Goal: Task Accomplishment & Management: Use online tool/utility

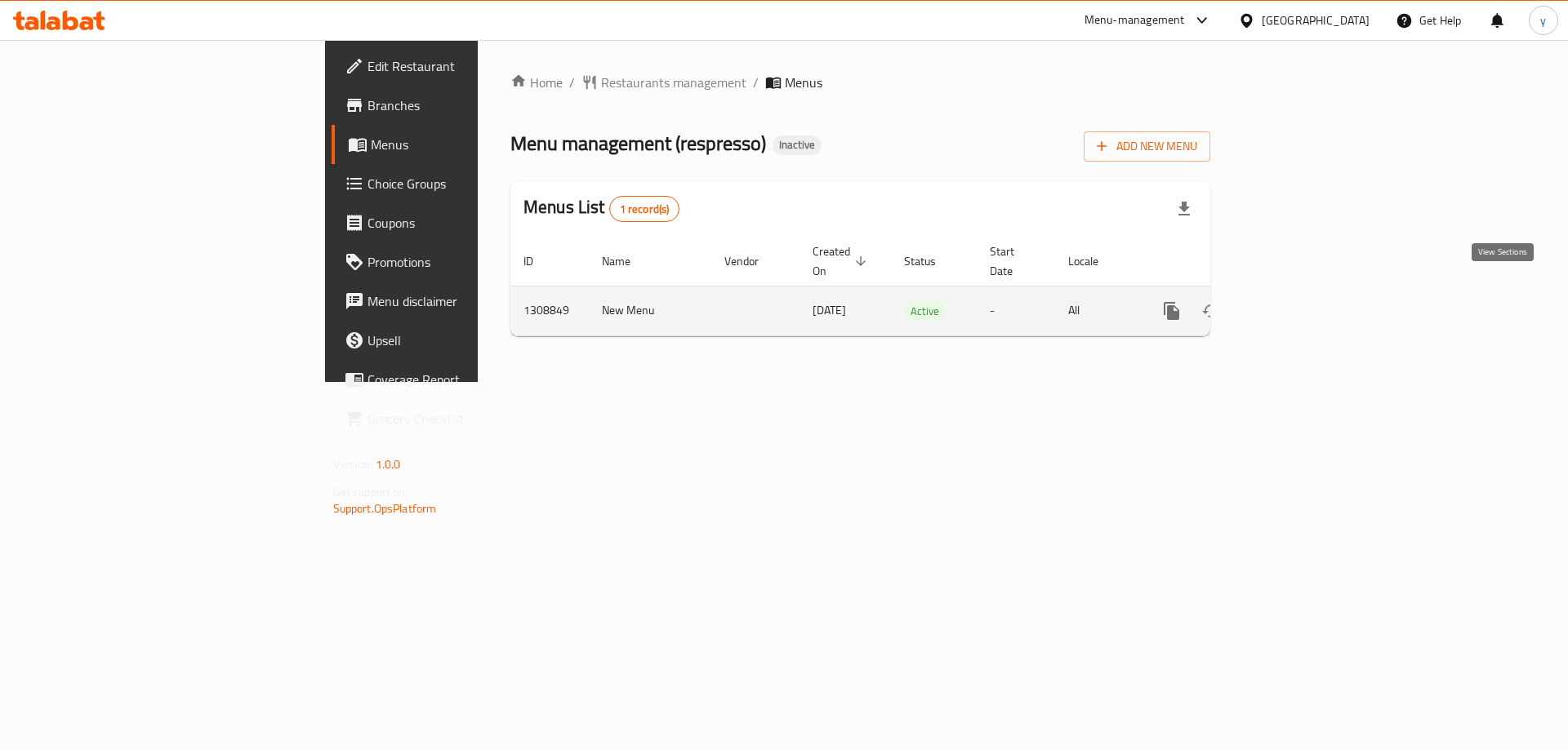
click at [1309, 292] on link "enhanced table" at bounding box center [1290, 311] width 40 height 40
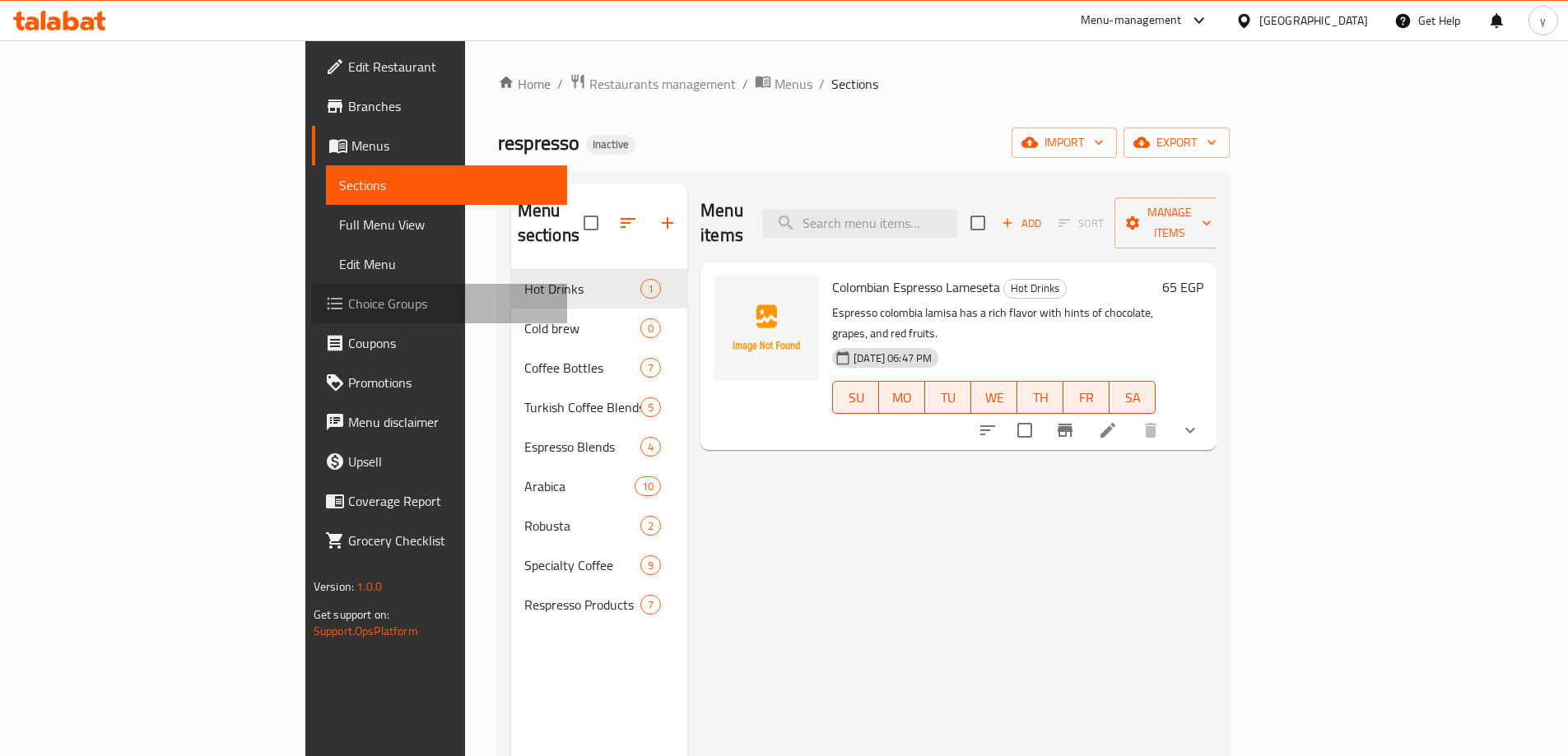
click at [348, 302] on span "Choice Groups" at bounding box center [451, 304] width 206 height 19
click at [957, 214] on input "search" at bounding box center [860, 224] width 195 height 29
click at [348, 313] on span "Choice Groups" at bounding box center [451, 304] width 206 height 19
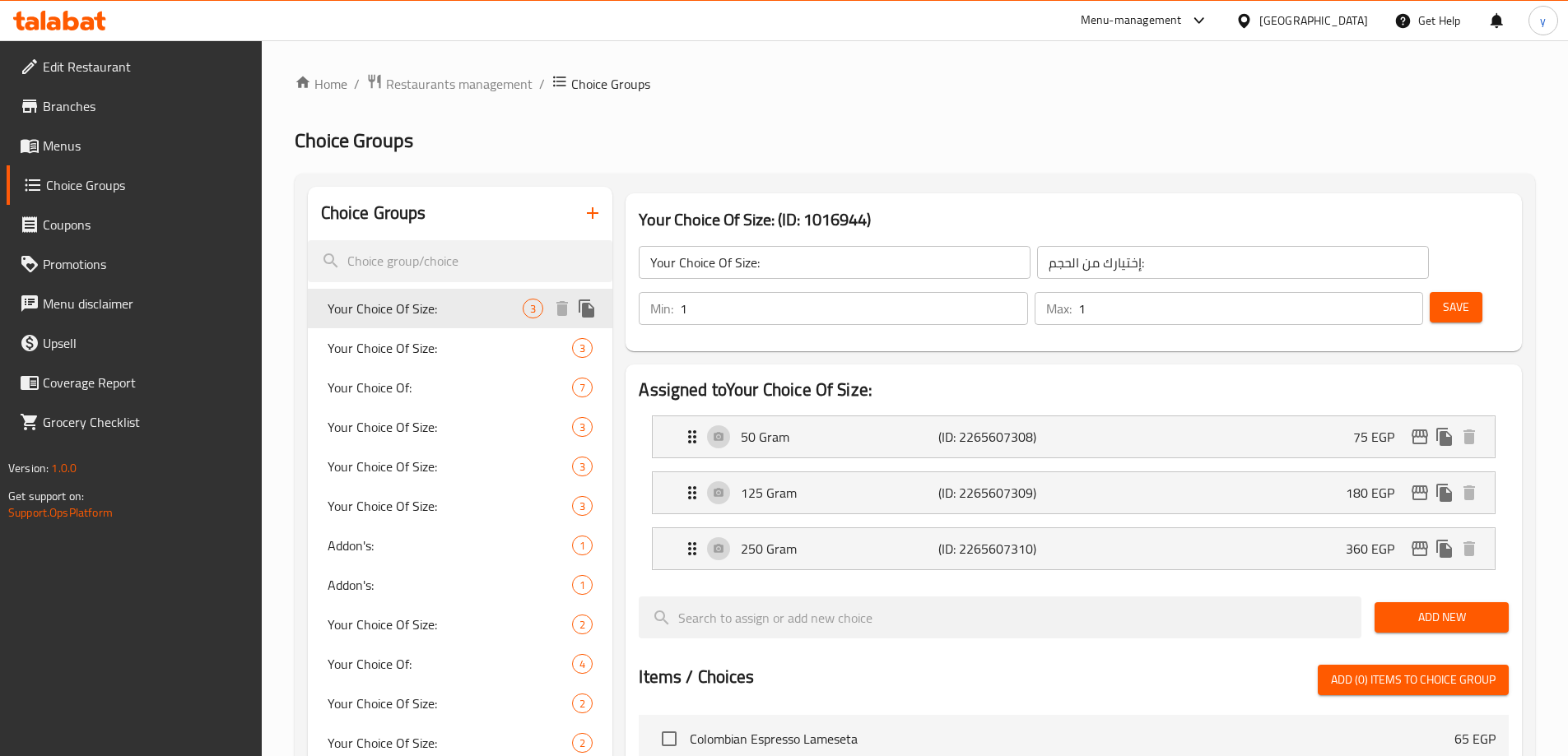
click at [424, 325] on div "Your Choice Of Size: 3" at bounding box center [460, 308] width 305 height 40
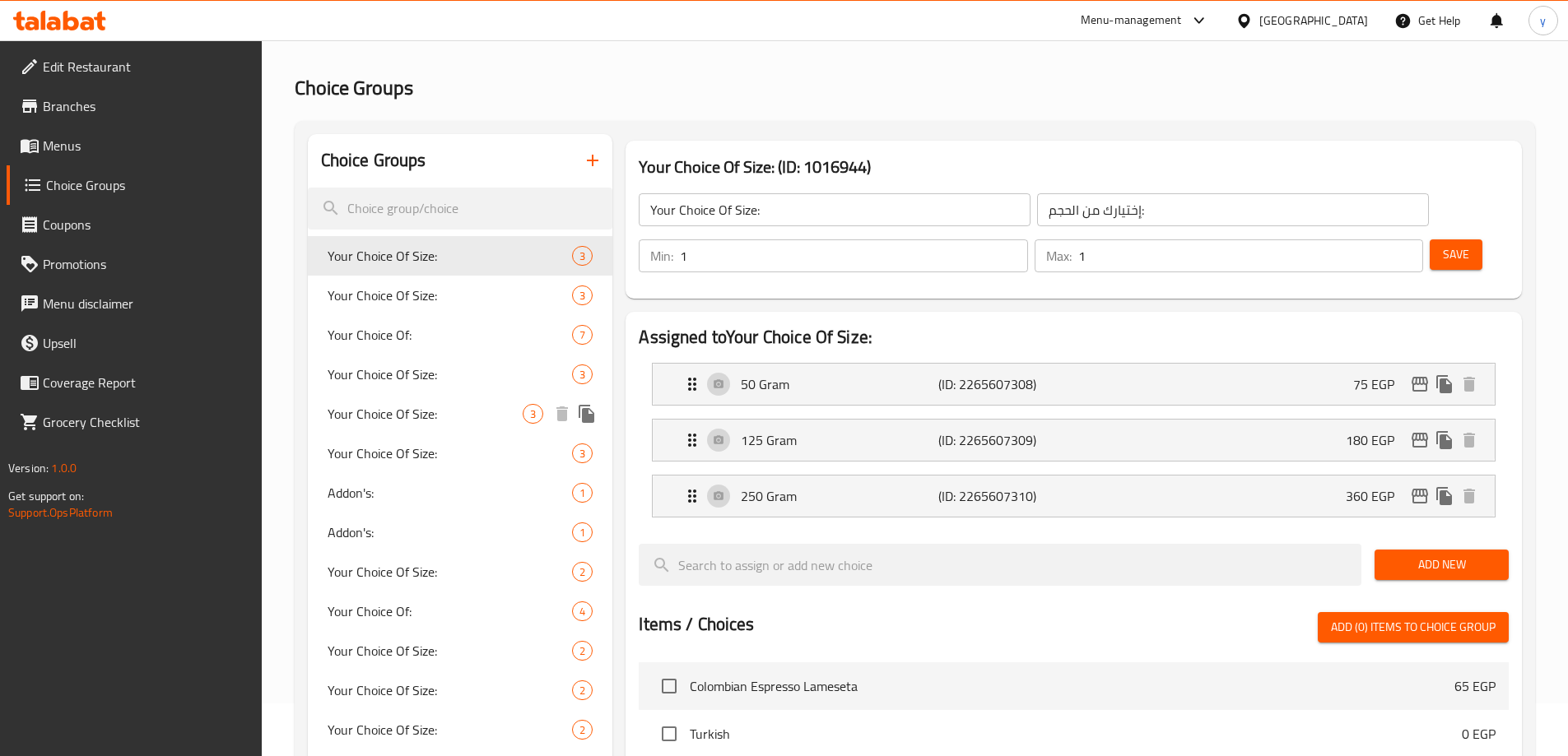
scroll to position [83, 0]
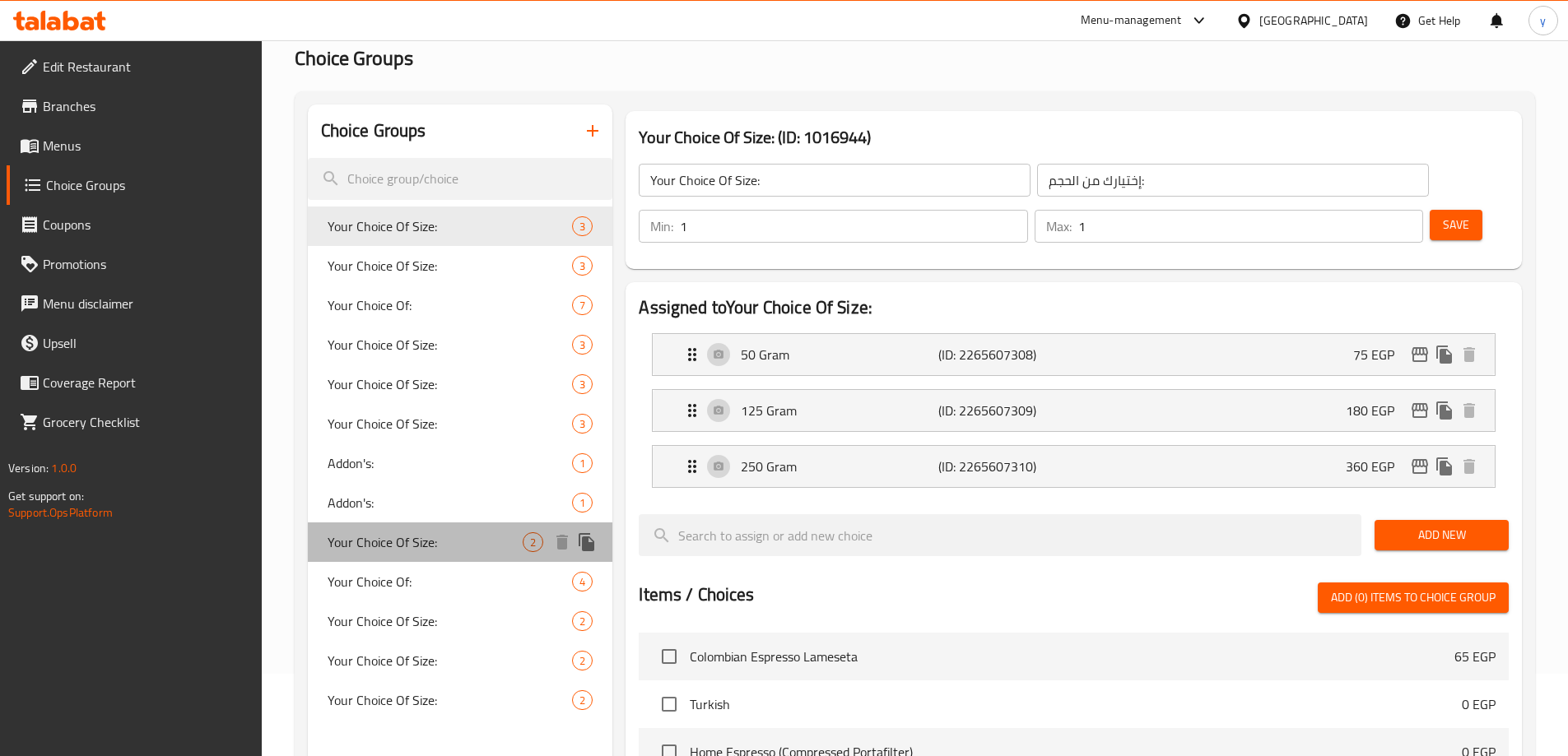
click at [422, 541] on span "Your Choice Of Size:" at bounding box center [425, 542] width 196 height 19
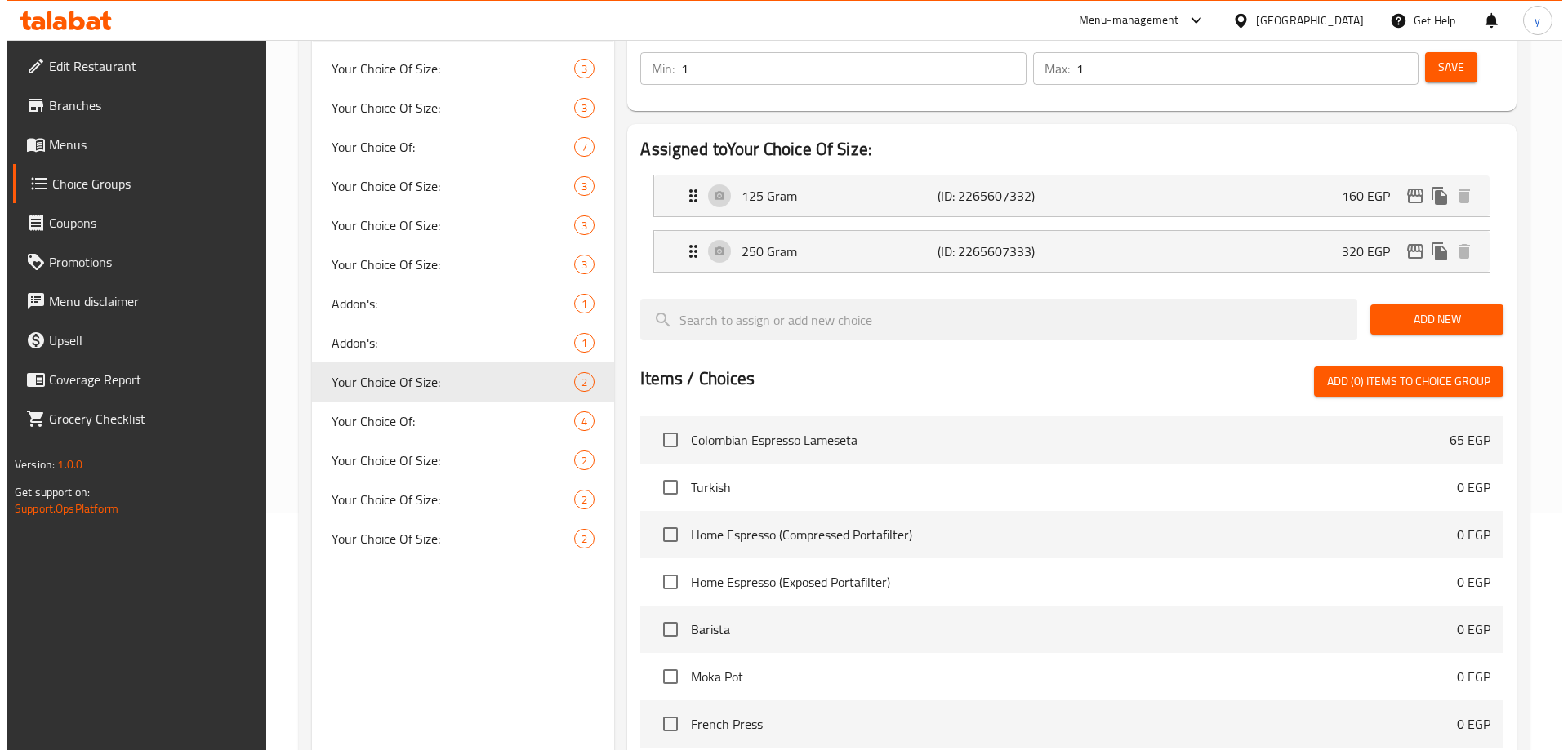
scroll to position [481, 0]
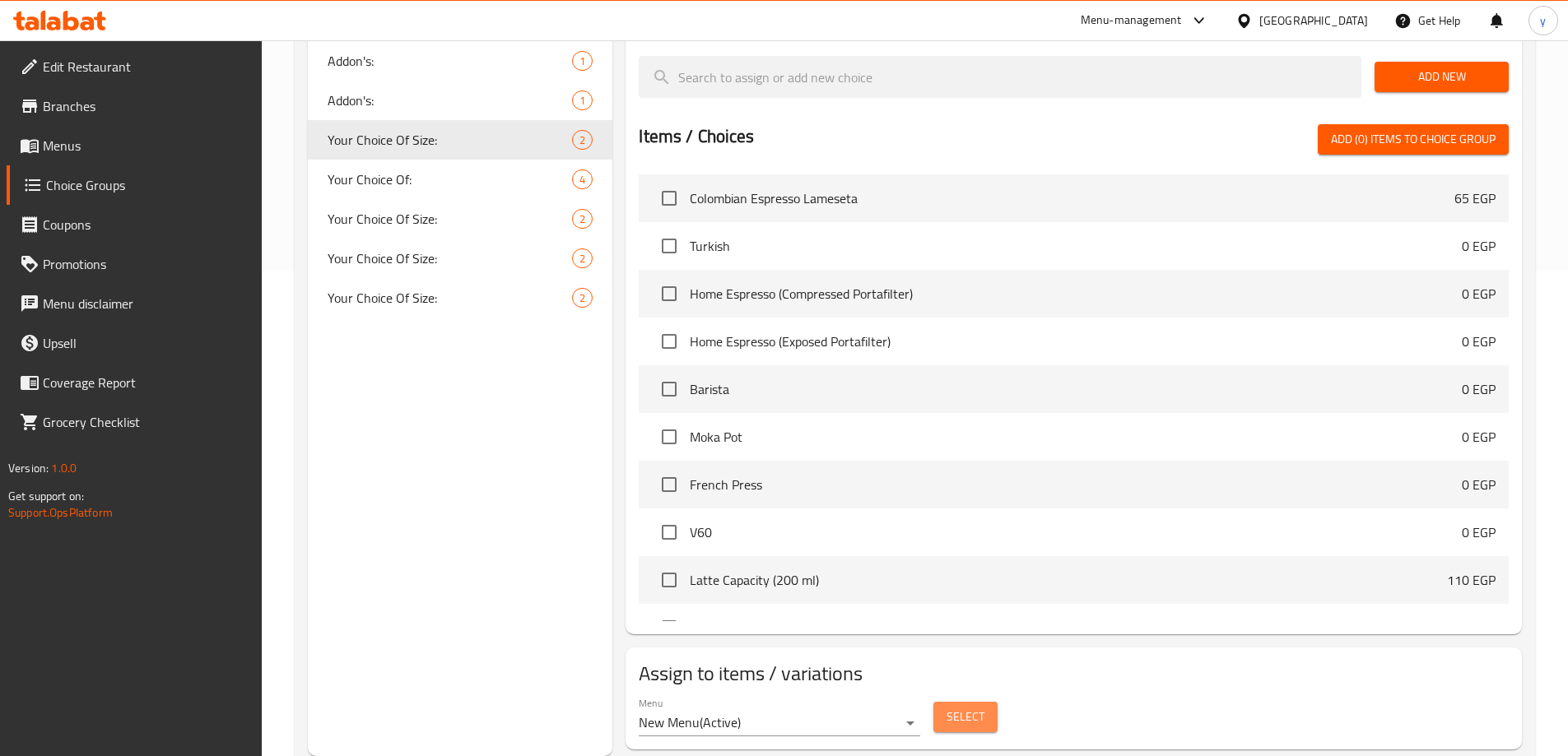
click at [972, 707] on span "Select" at bounding box center [965, 717] width 38 height 20
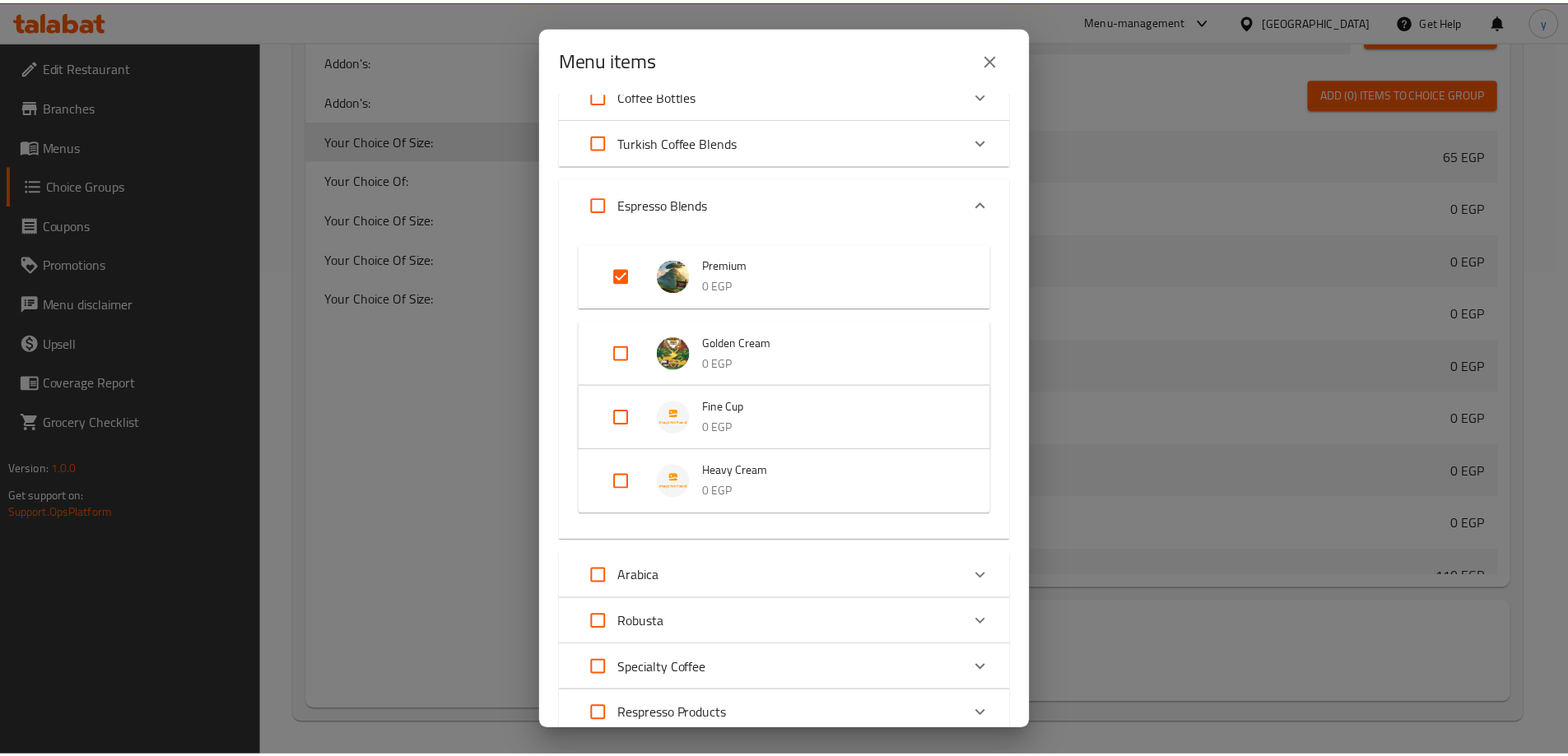
scroll to position [0, 0]
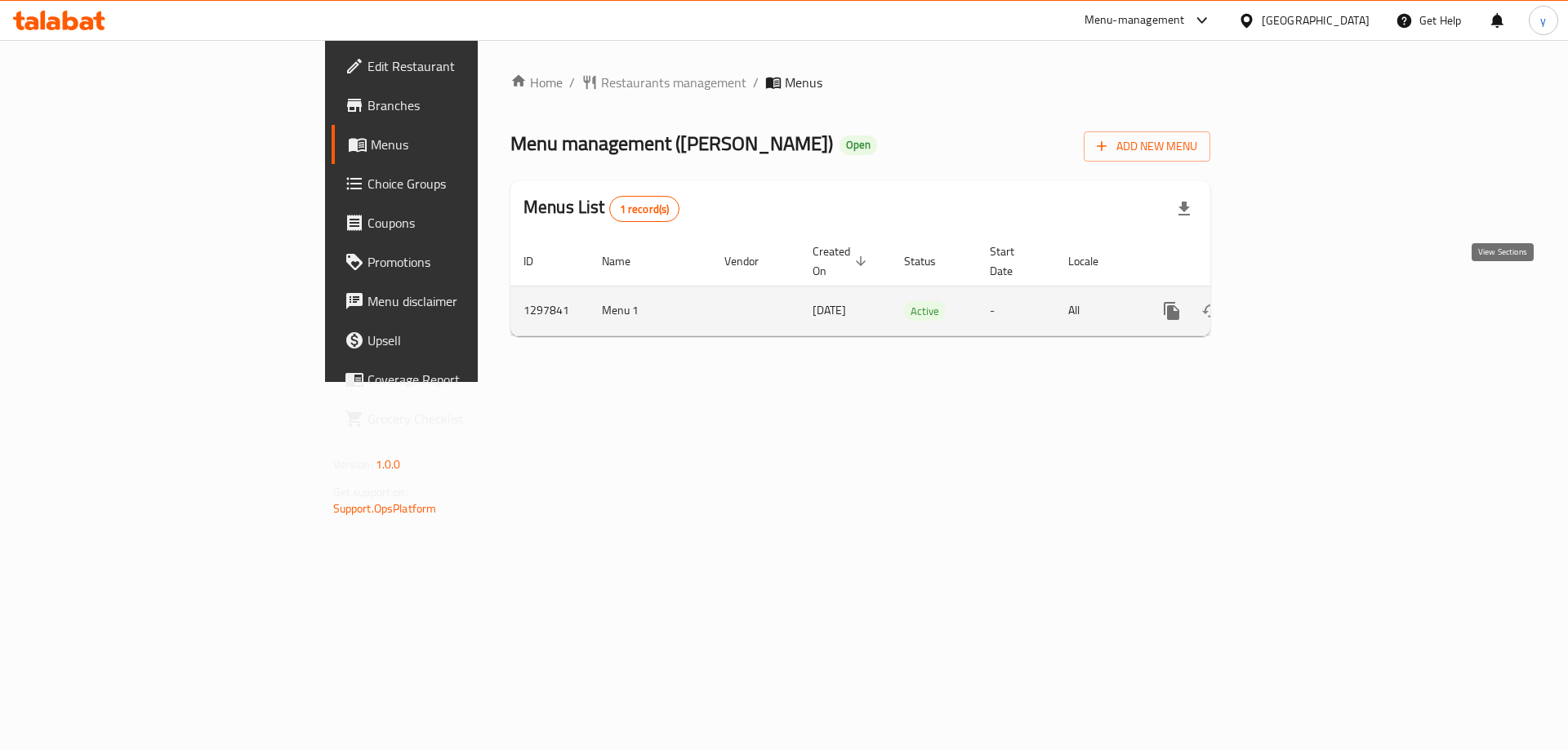
click at [1309, 294] on link "enhanced table" at bounding box center [1290, 311] width 40 height 40
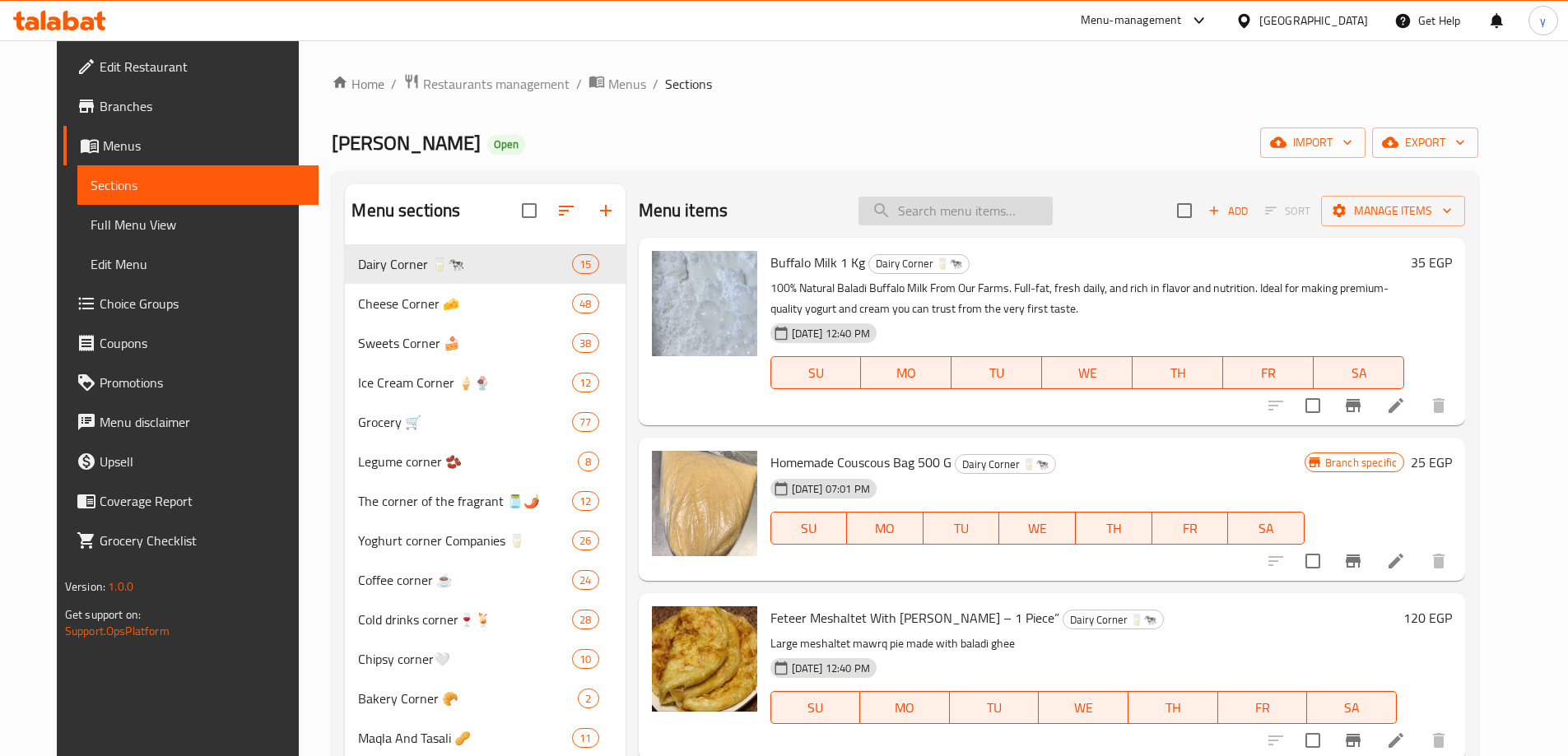
click at [934, 211] on input "search" at bounding box center [955, 211] width 195 height 29
paste input "Rhodes Vita 500g"
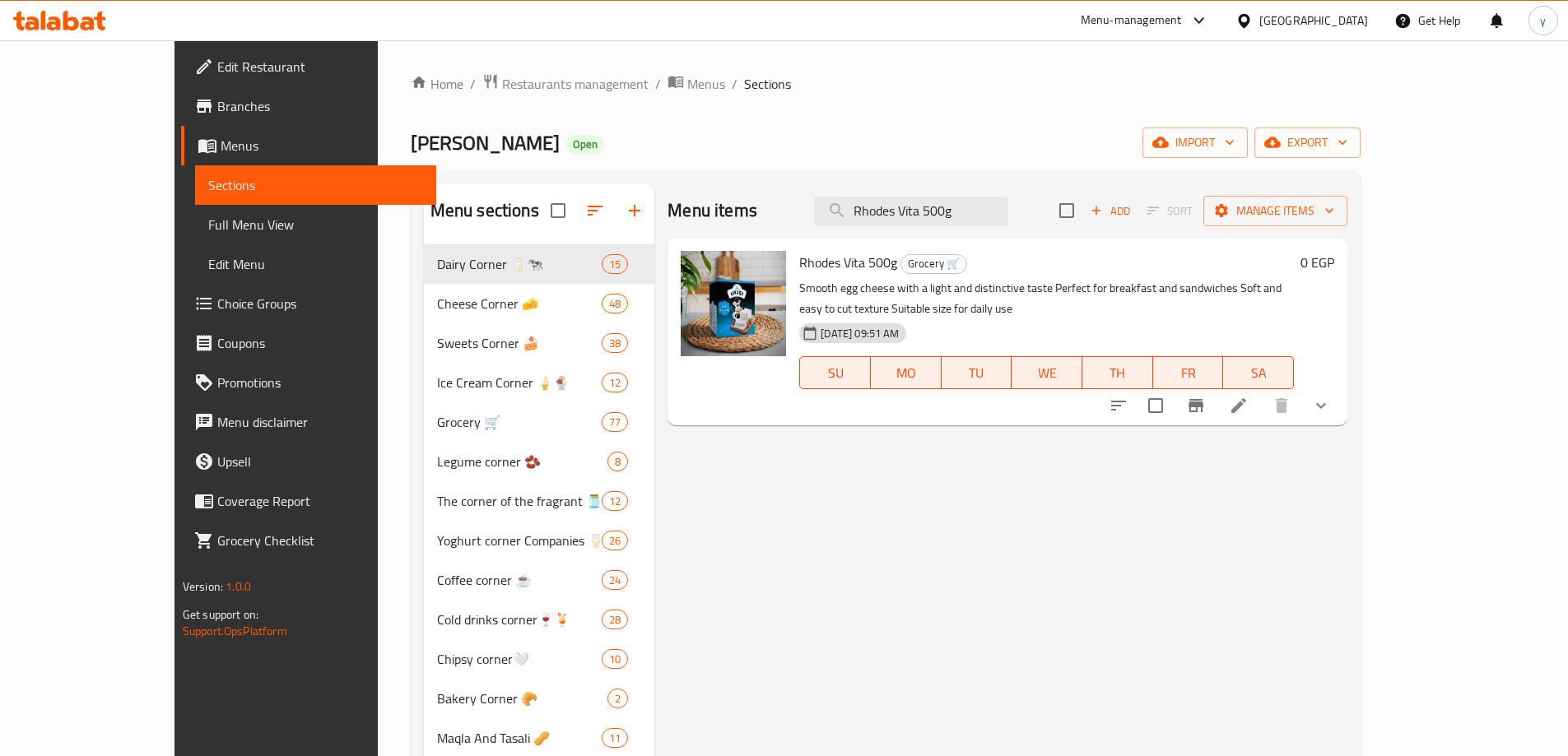
type input "Rhodes Vita 500g"
click at [1246, 398] on icon at bounding box center [1238, 405] width 15 height 15
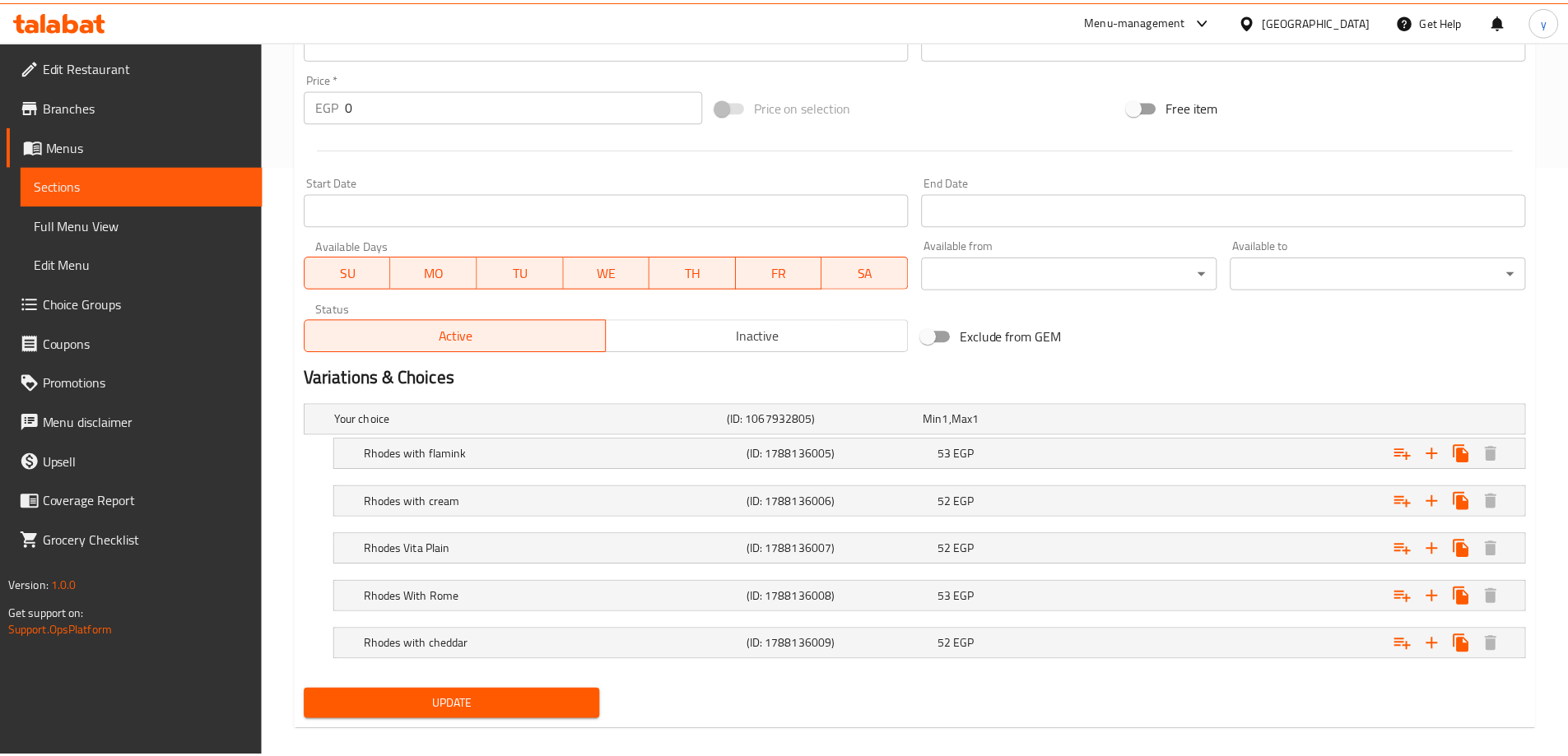
scroll to position [611, 0]
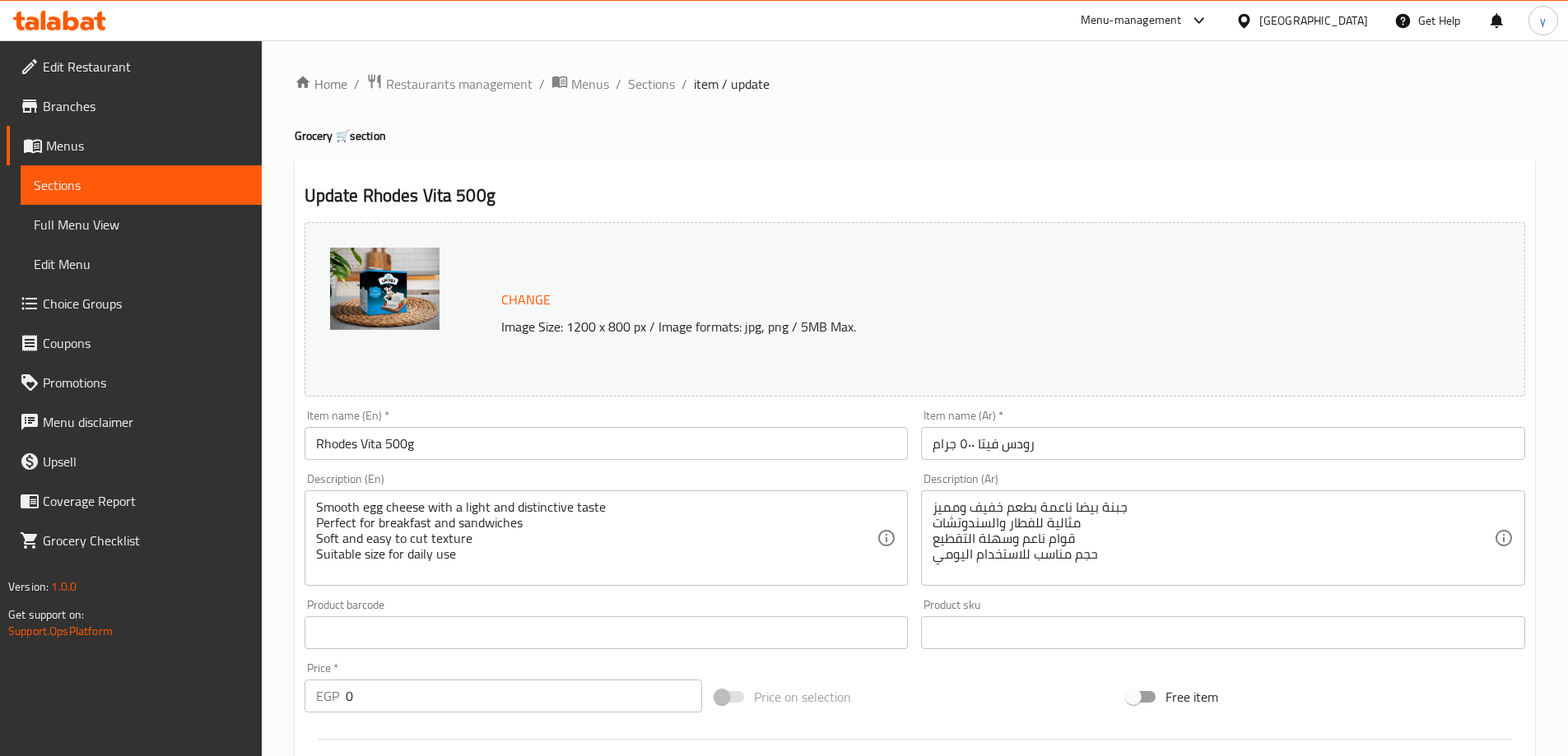
click at [89, 144] on span "Menus" at bounding box center [147, 146] width 202 height 19
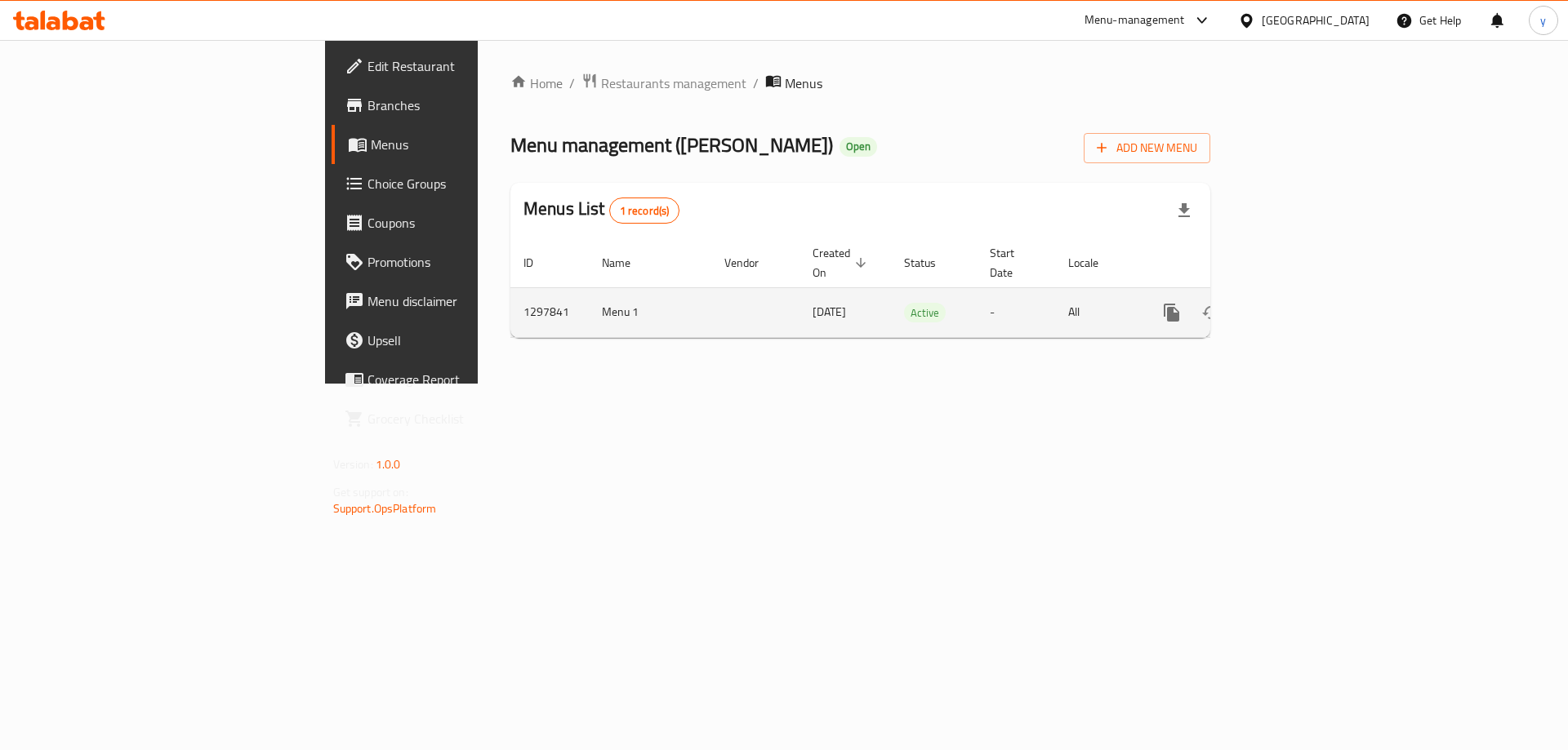
click at [1300, 303] on icon "enhanced table" at bounding box center [1290, 313] width 19 height 19
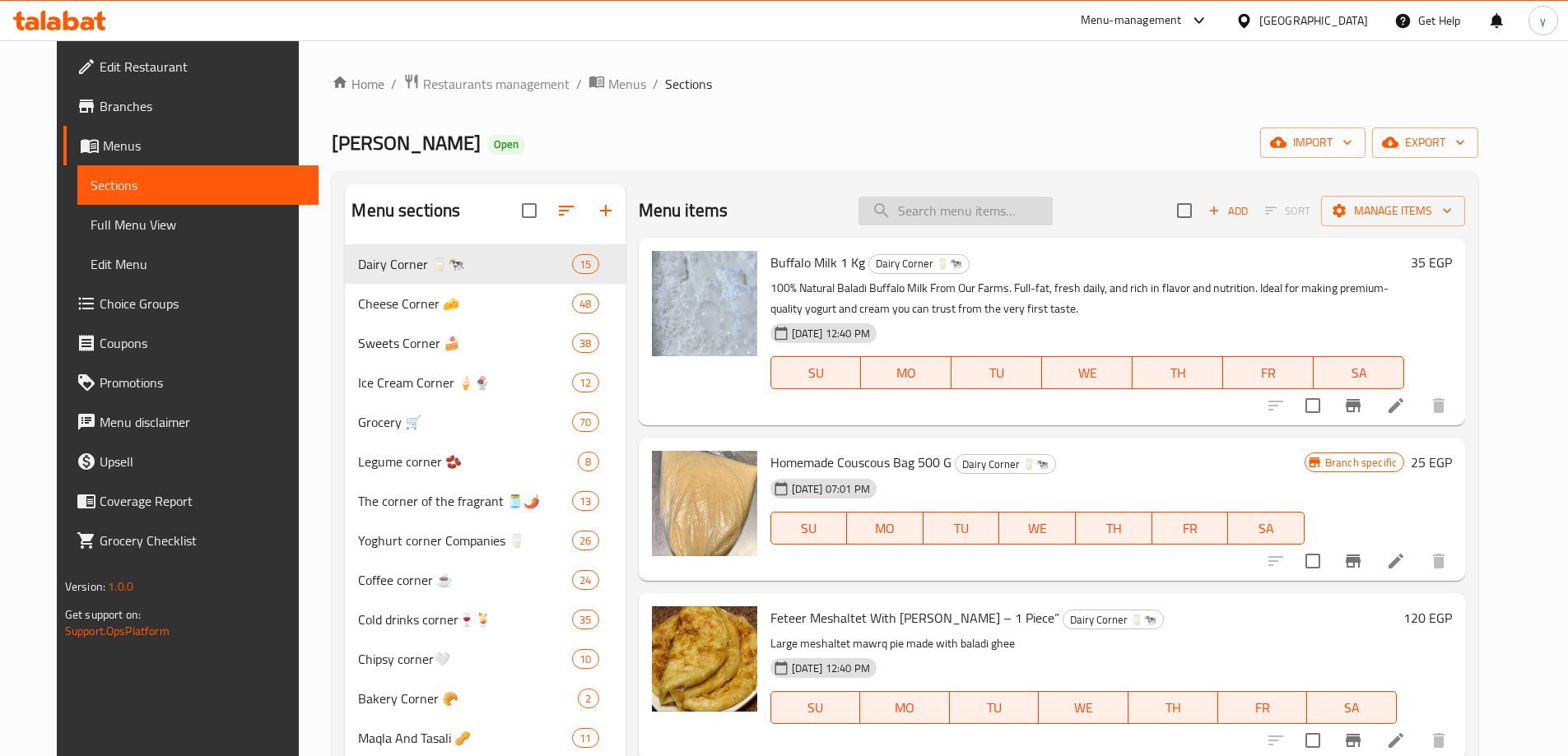
click at [966, 216] on input "search" at bounding box center [955, 211] width 195 height 29
paste input "Nescafe Bags 3*1 Nestlé 18 Gram"
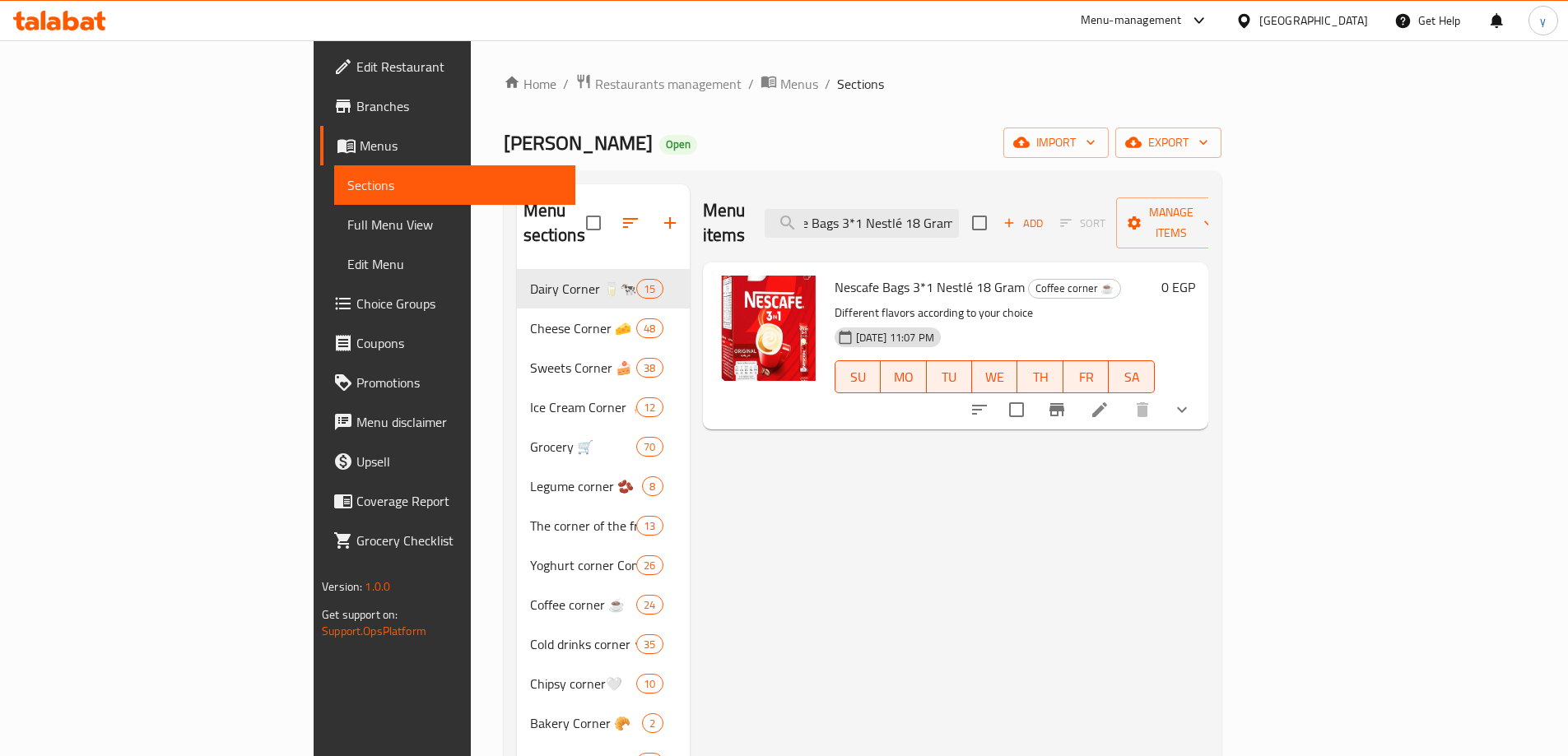
type input "Nescafe Bags 3*1 Nestlé 18 Gram"
click at [1109, 400] on icon at bounding box center [1099, 410] width 19 height 19
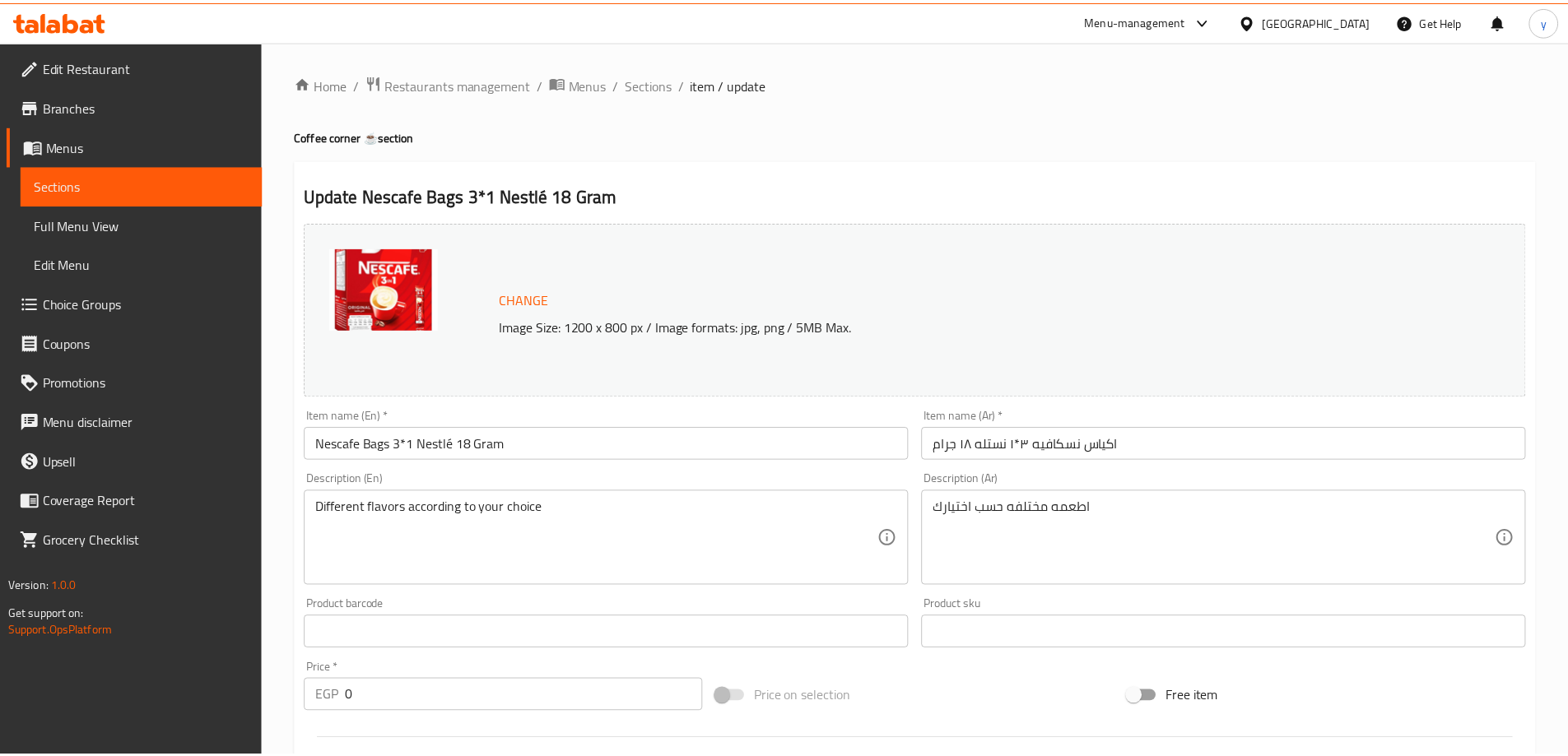
scroll to position [516, 0]
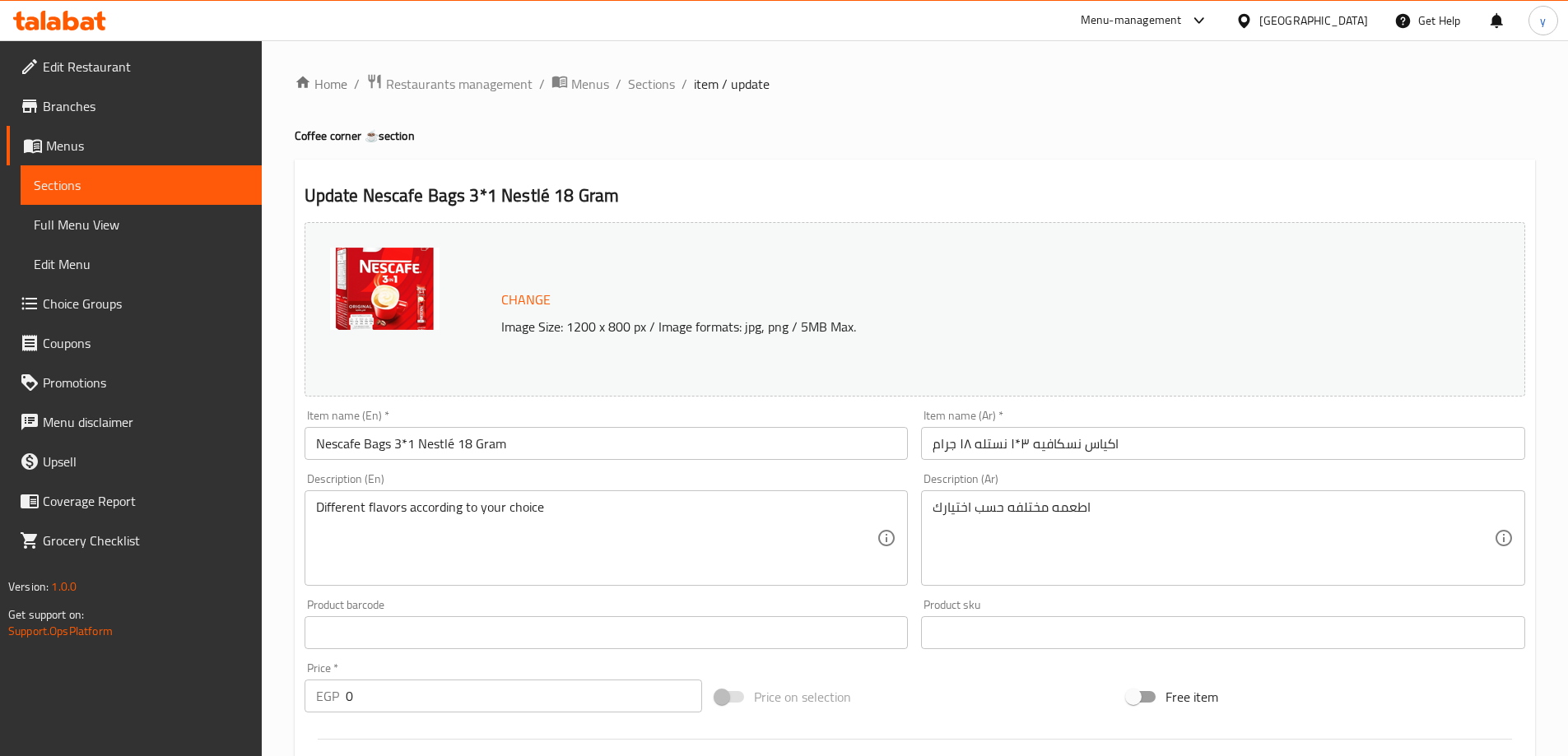
click at [1199, 235] on div "Change Image Size: 1200 x 800 px / Image formats: jpg, png / 5MB Max." at bounding box center [914, 308] width 1221 height 174
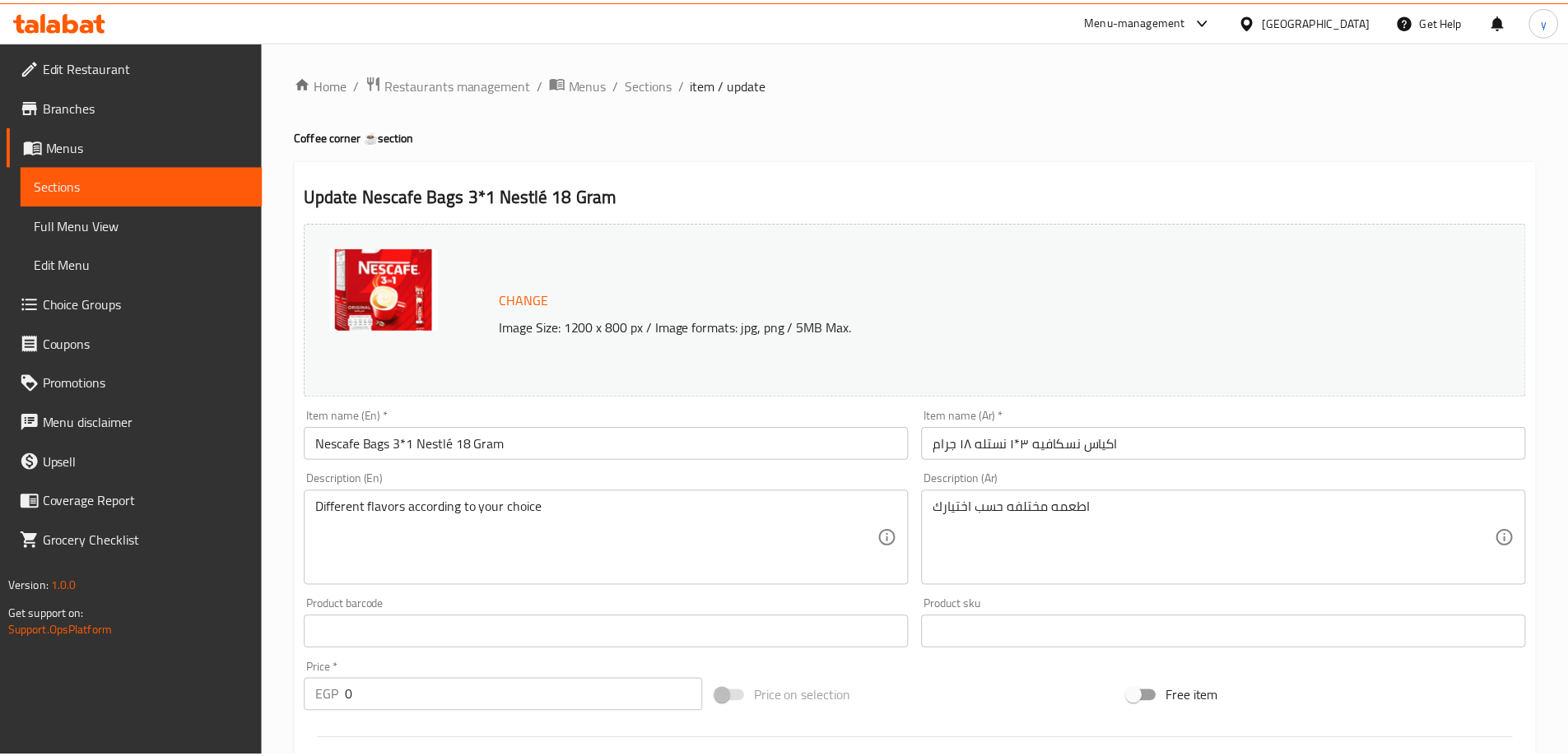
scroll to position [563, 0]
